Goal: Information Seeking & Learning: Learn about a topic

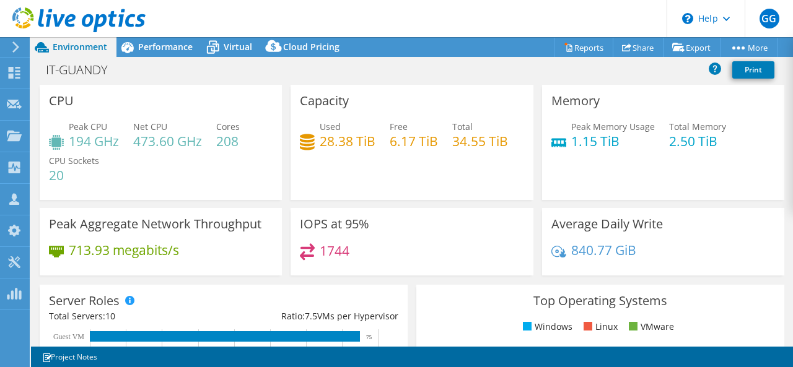
select select "USD"
drag, startPoint x: 325, startPoint y: 144, endPoint x: 374, endPoint y: 143, distance: 48.9
click at [374, 143] on div "Used 28.38 TiB Free 6.17 TiB Total 34.55 TiB" at bounding box center [412, 140] width 224 height 40
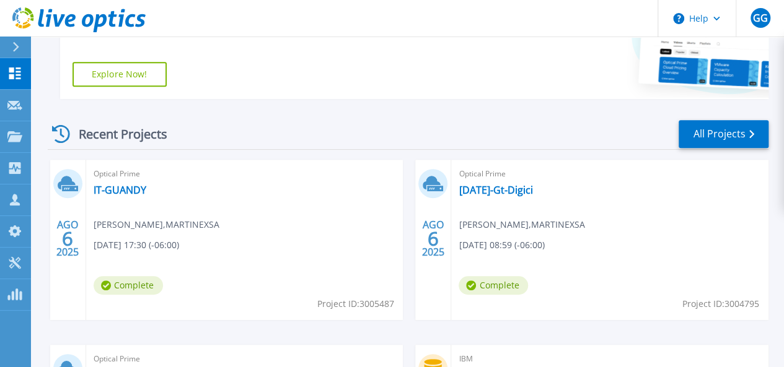
scroll to position [276, 0]
click at [135, 190] on link "IT-GUANDY" at bounding box center [120, 189] width 53 height 12
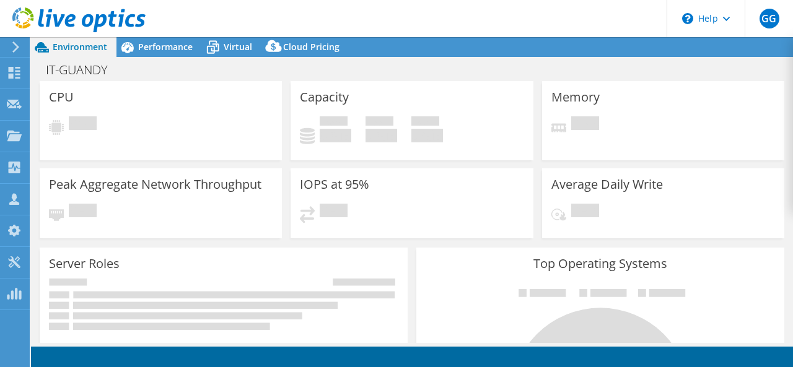
select select "USD"
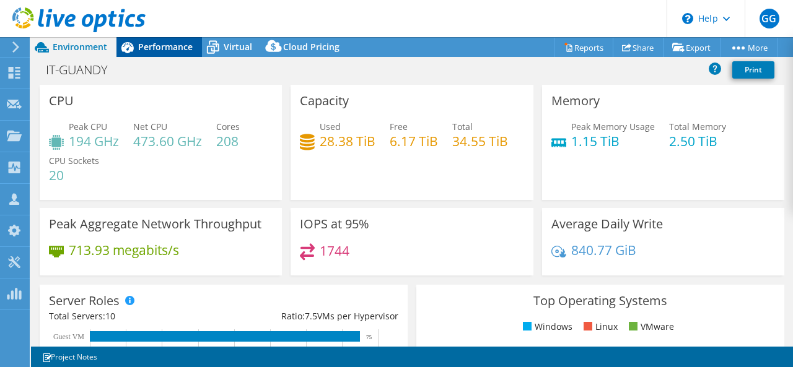
click at [175, 50] on span "Performance" at bounding box center [165, 47] width 55 height 12
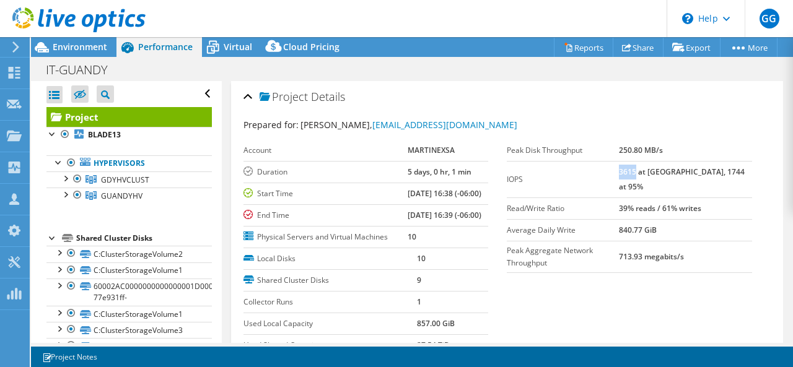
drag, startPoint x: 645, startPoint y: 173, endPoint x: 659, endPoint y: 173, distance: 13.6
click at [660, 173] on b "3615 at Peak, 1744 at 95%" at bounding box center [682, 179] width 126 height 25
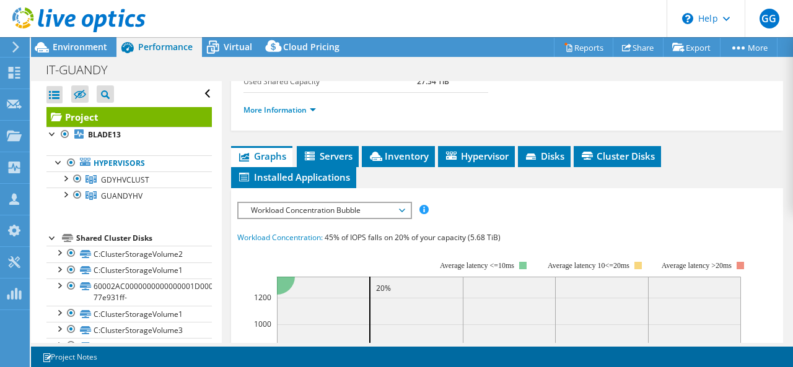
scroll to position [172, 0]
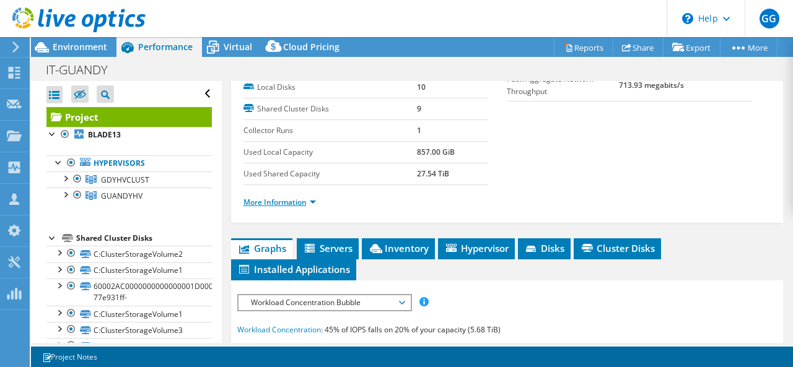
click at [279, 208] on link "More Information" at bounding box center [279, 202] width 72 height 11
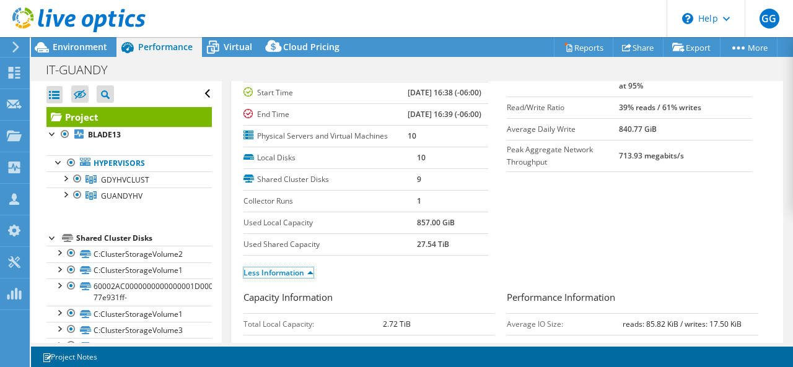
scroll to position [7, 0]
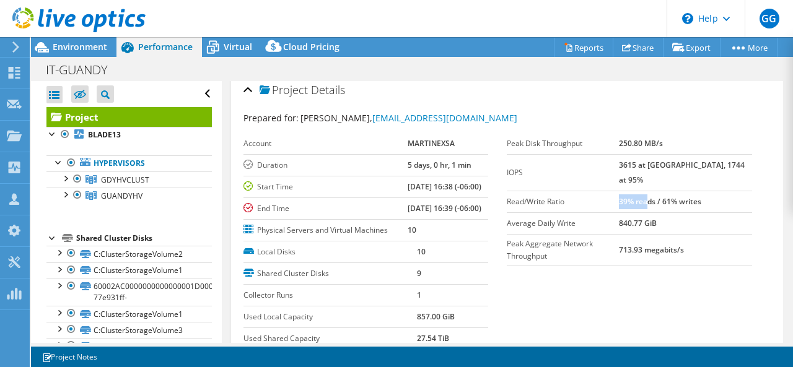
drag, startPoint x: 645, startPoint y: 186, endPoint x: 671, endPoint y: 191, distance: 26.5
click at [671, 191] on td "39% reads / 61% writes" at bounding box center [685, 202] width 133 height 22
click at [563, 217] on label "Average Daily Write" at bounding box center [563, 223] width 112 height 12
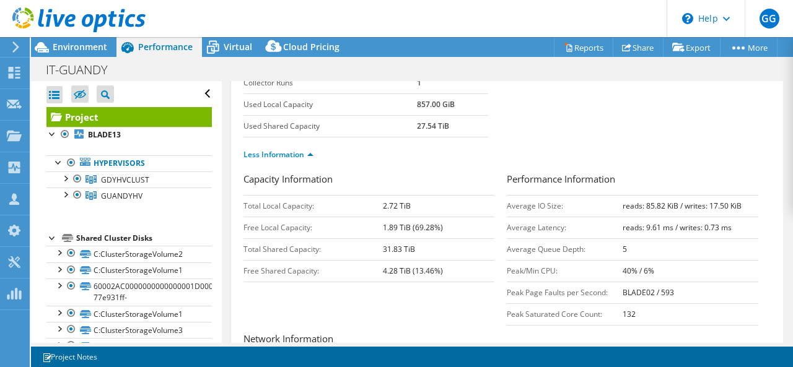
scroll to position [219, 0]
click at [282, 162] on li "Less Information" at bounding box center [281, 156] width 77 height 14
click at [290, 160] on link "Less Information" at bounding box center [278, 155] width 70 height 11
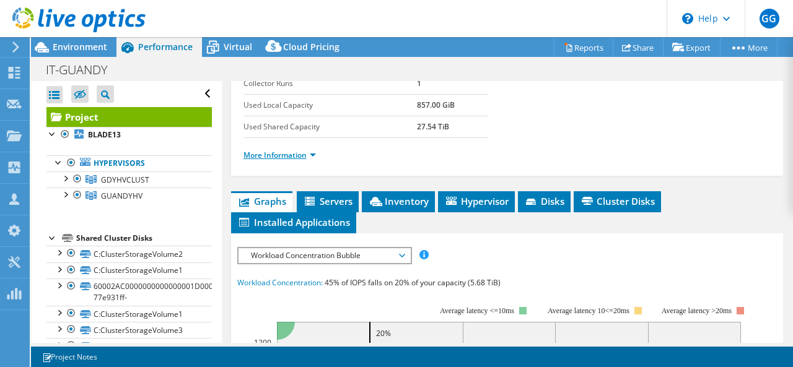
click at [294, 160] on link "More Information" at bounding box center [279, 155] width 72 height 11
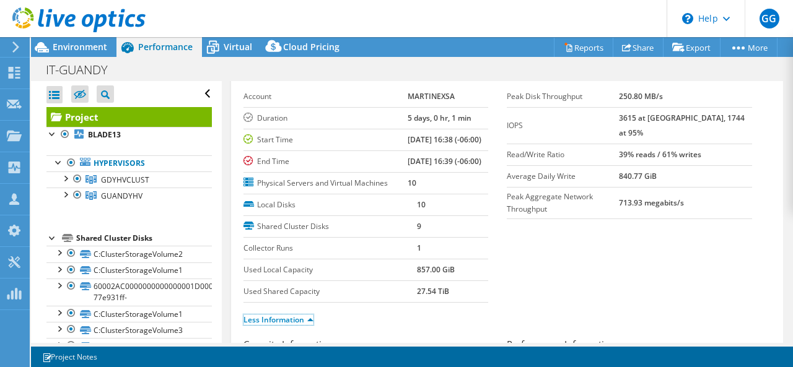
scroll to position [0, 0]
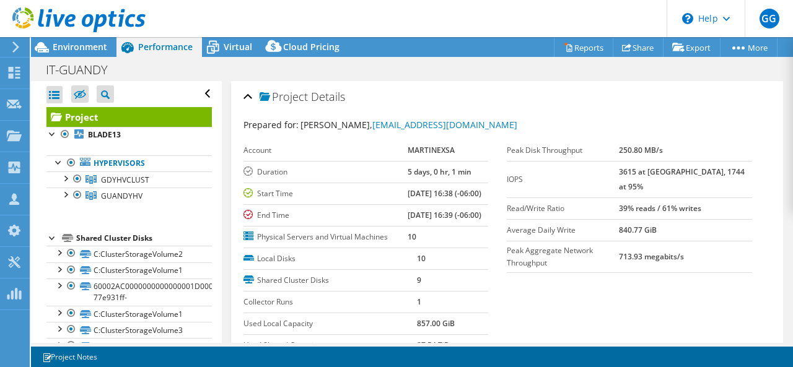
drag, startPoint x: 641, startPoint y: 174, endPoint x: 740, endPoint y: 175, distance: 99.1
click at [741, 175] on tr "IOPS 3615 at Peak, 1744 at 95%" at bounding box center [629, 179] width 245 height 37
drag, startPoint x: 644, startPoint y: 148, endPoint x: 696, endPoint y: 155, distance: 52.6
click at [696, 155] on tr "Peak Disk Throughput 250.80 MB/s" at bounding box center [629, 151] width 245 height 22
click at [655, 152] on b "250.80 MB/s" at bounding box center [641, 150] width 44 height 11
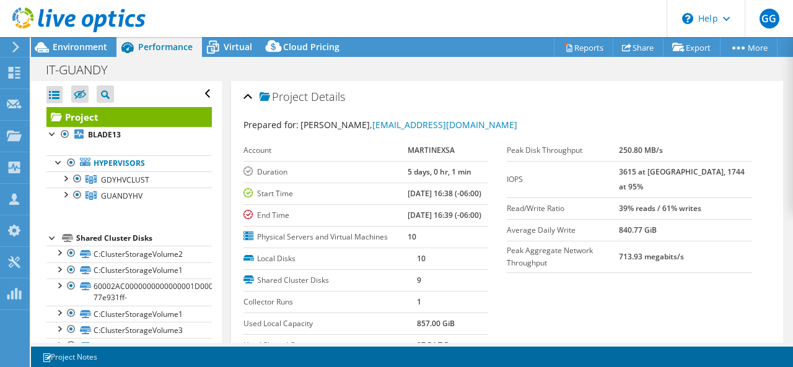
drag, startPoint x: 640, startPoint y: 151, endPoint x: 686, endPoint y: 154, distance: 46.5
click at [686, 154] on tr "Peak Disk Throughput 250.80 MB/s" at bounding box center [629, 151] width 245 height 22
click at [644, 152] on b "250.80 MB/s" at bounding box center [641, 150] width 44 height 11
drag, startPoint x: 642, startPoint y: 151, endPoint x: 691, endPoint y: 153, distance: 49.6
click at [691, 153] on tr "Peak Disk Throughput 250.80 MB/s" at bounding box center [629, 151] width 245 height 22
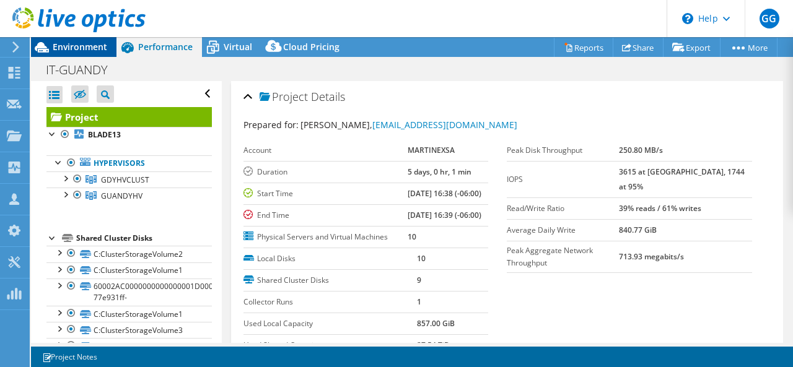
click at [87, 51] on span "Environment" at bounding box center [80, 47] width 55 height 12
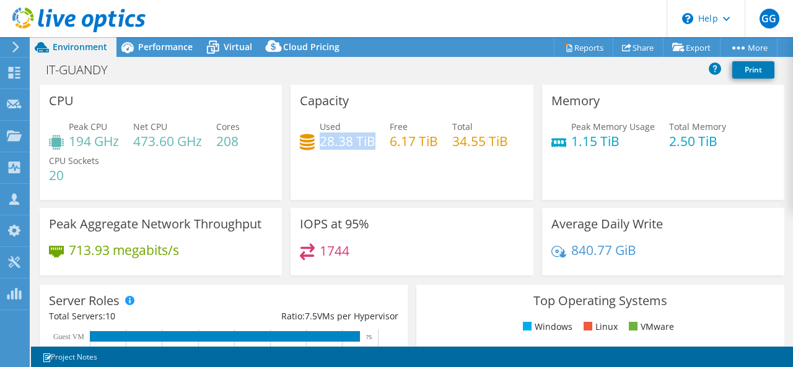
drag, startPoint x: 318, startPoint y: 143, endPoint x: 370, endPoint y: 142, distance: 52.0
click at [370, 142] on h4 "28.38 TiB" at bounding box center [348, 141] width 56 height 14
click at [235, 50] on span "Virtual" at bounding box center [238, 47] width 28 height 12
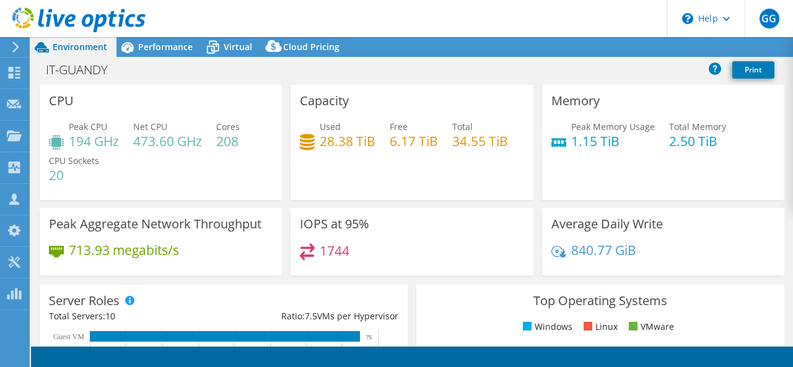
select select "USD"
